Goal: Navigation & Orientation: Find specific page/section

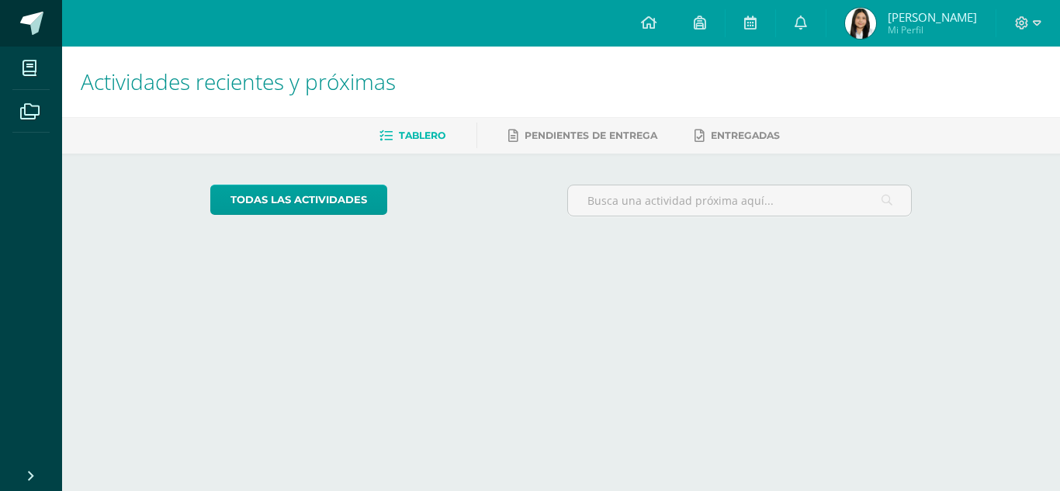
click at [38, 30] on span at bounding box center [31, 23] width 23 height 23
click at [17, 67] on span at bounding box center [29, 67] width 35 height 35
click at [27, 57] on span at bounding box center [29, 67] width 35 height 35
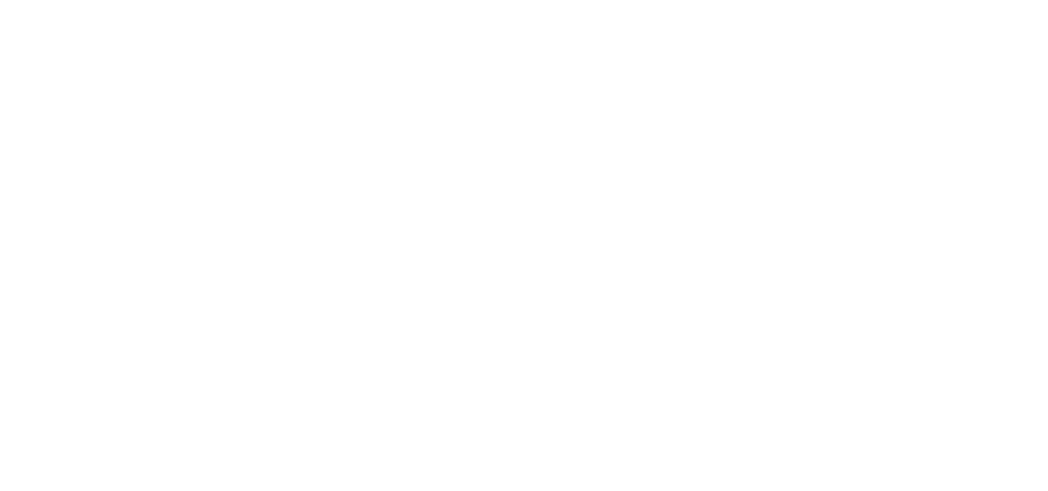
drag, startPoint x: 0, startPoint y: 0, endPoint x: 35, endPoint y: 67, distance: 75.3
click at [0, 0] on html at bounding box center [0, 0] width 0 height 0
